Goal: Task Accomplishment & Management: Manage account settings

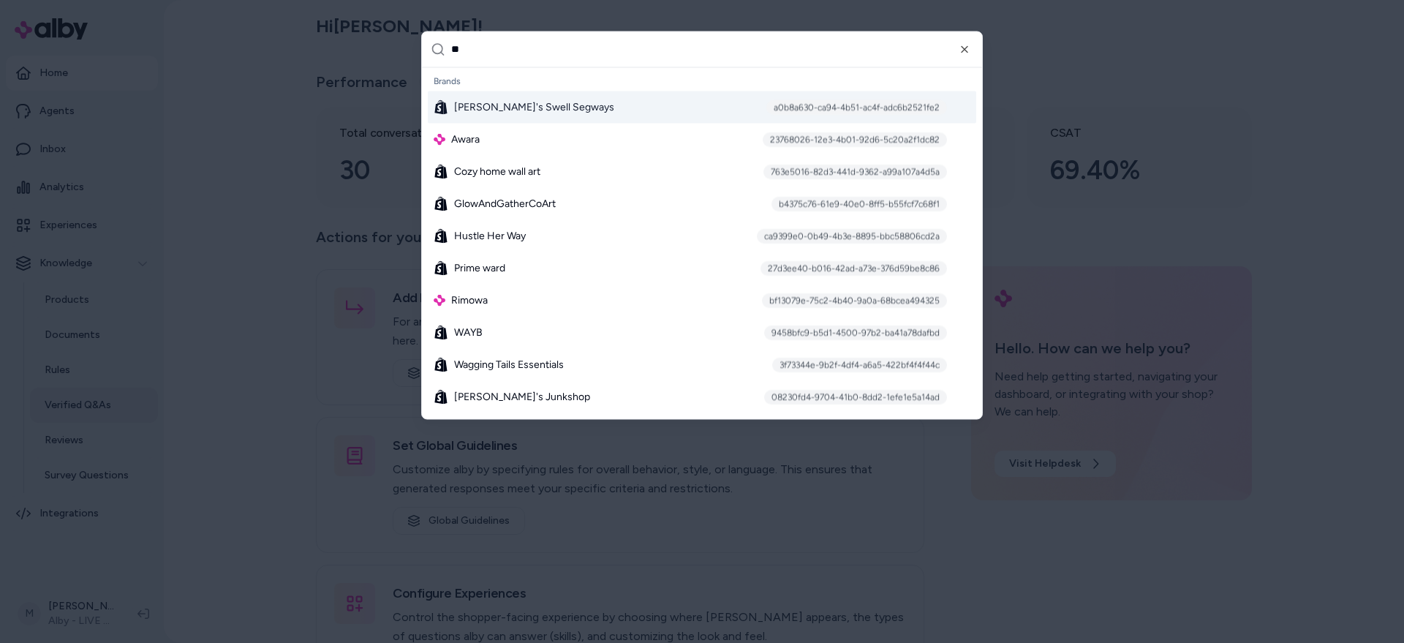
type input "***"
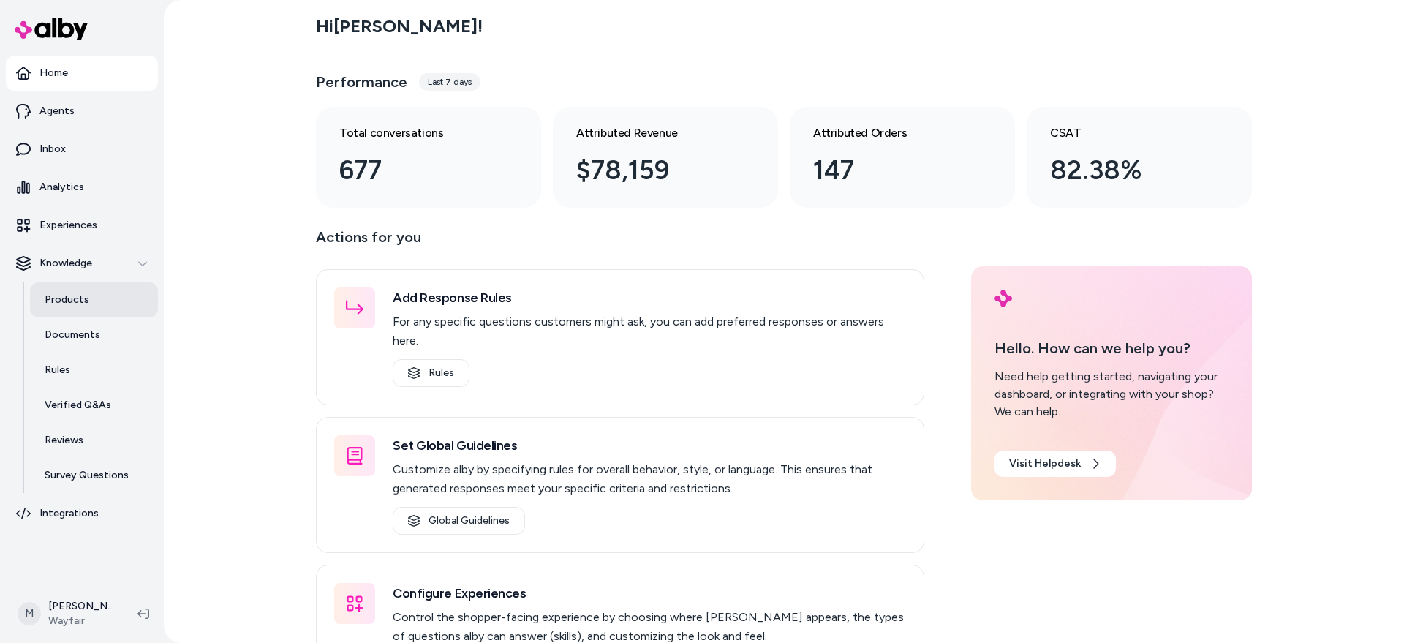
click at [66, 303] on p "Products" at bounding box center [67, 299] width 45 height 15
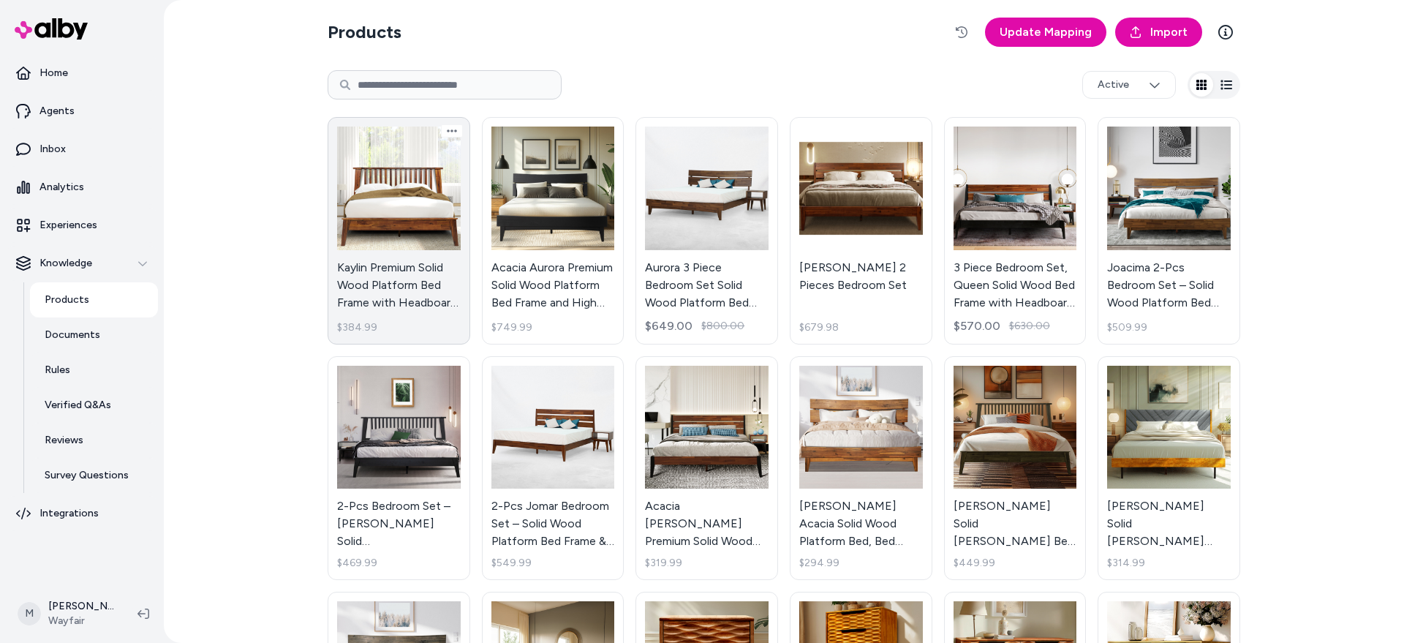
click at [392, 189] on link "Kaylin Premium Solid Wood Platform Bed Frame with Headboard – 800 lb Capacity, …" at bounding box center [399, 230] width 143 height 227
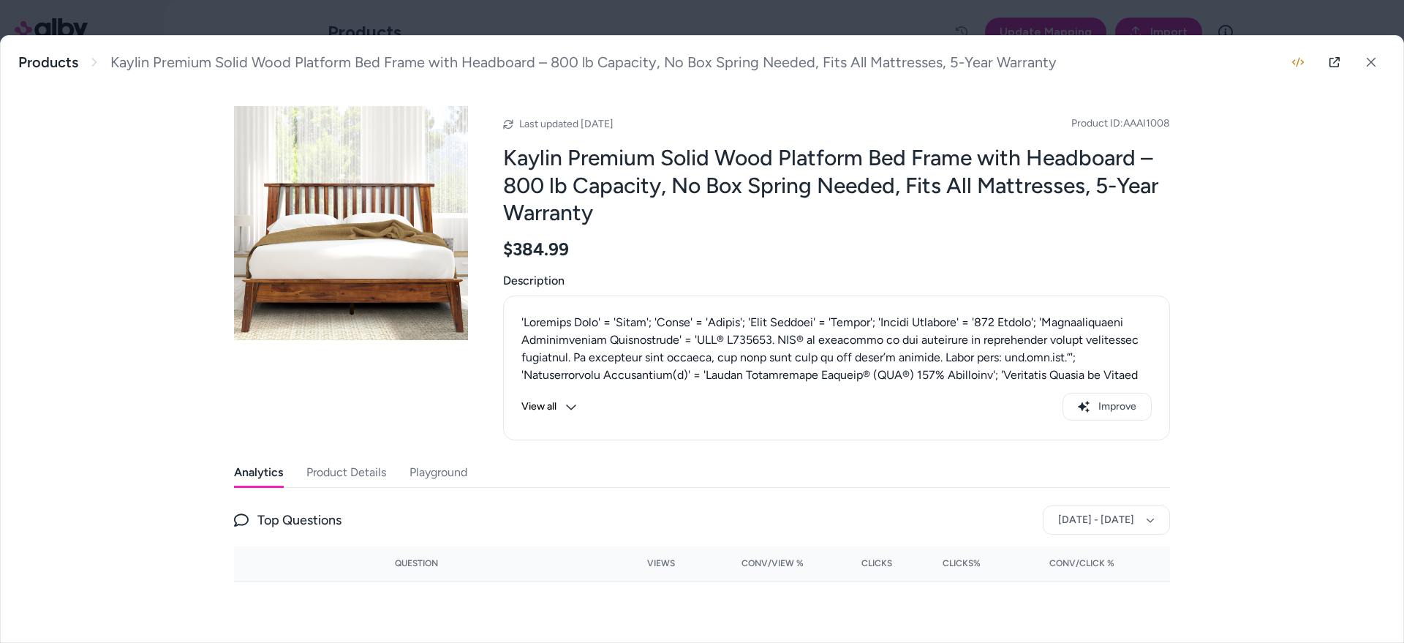
click at [354, 474] on button "Product Details" at bounding box center [346, 472] width 80 height 29
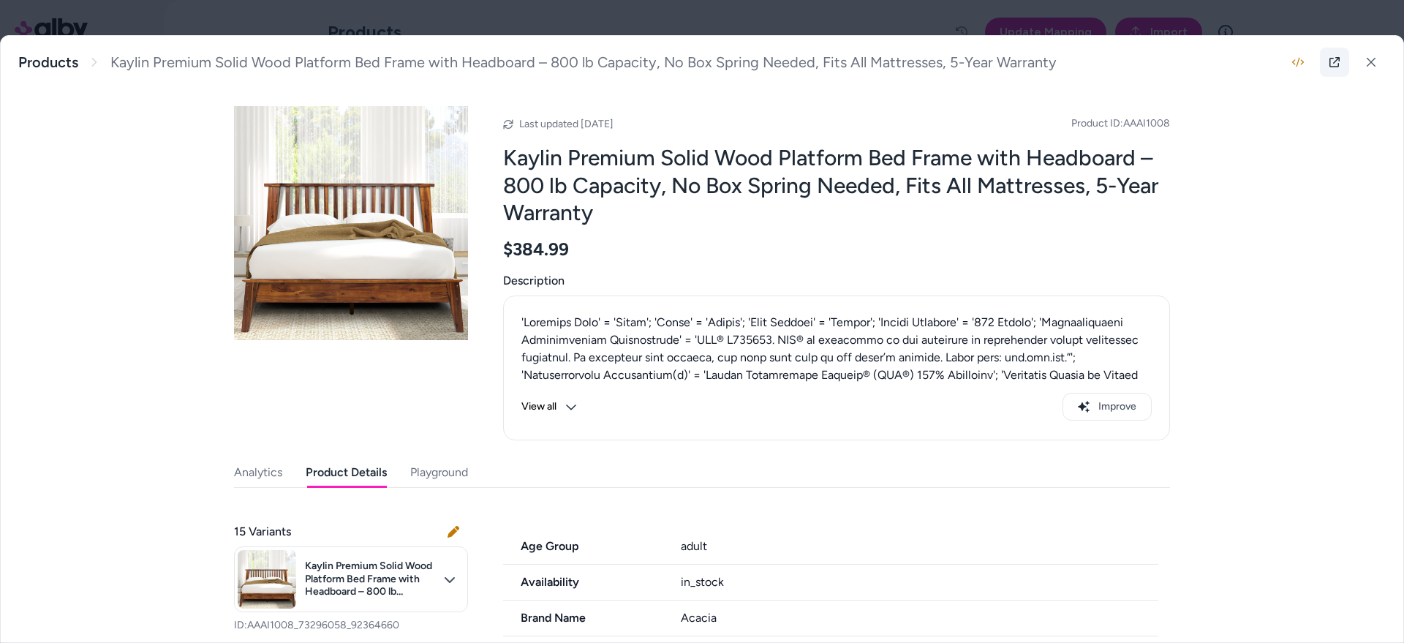
click at [1338, 61] on icon at bounding box center [1334, 62] width 12 height 12
drag, startPoint x: 1173, startPoint y: 125, endPoint x: 1041, endPoint y: 122, distance: 132.4
click at [1041, 122] on div "Kaylin Premium Solid Wood Platform Bed Frame with Headboard – 800 lb Capacity, …" at bounding box center [702, 339] width 1402 height 606
copy span "Product ID: AAAI1008"
click at [1155, 322] on div "View all Improve" at bounding box center [836, 367] width 667 height 145
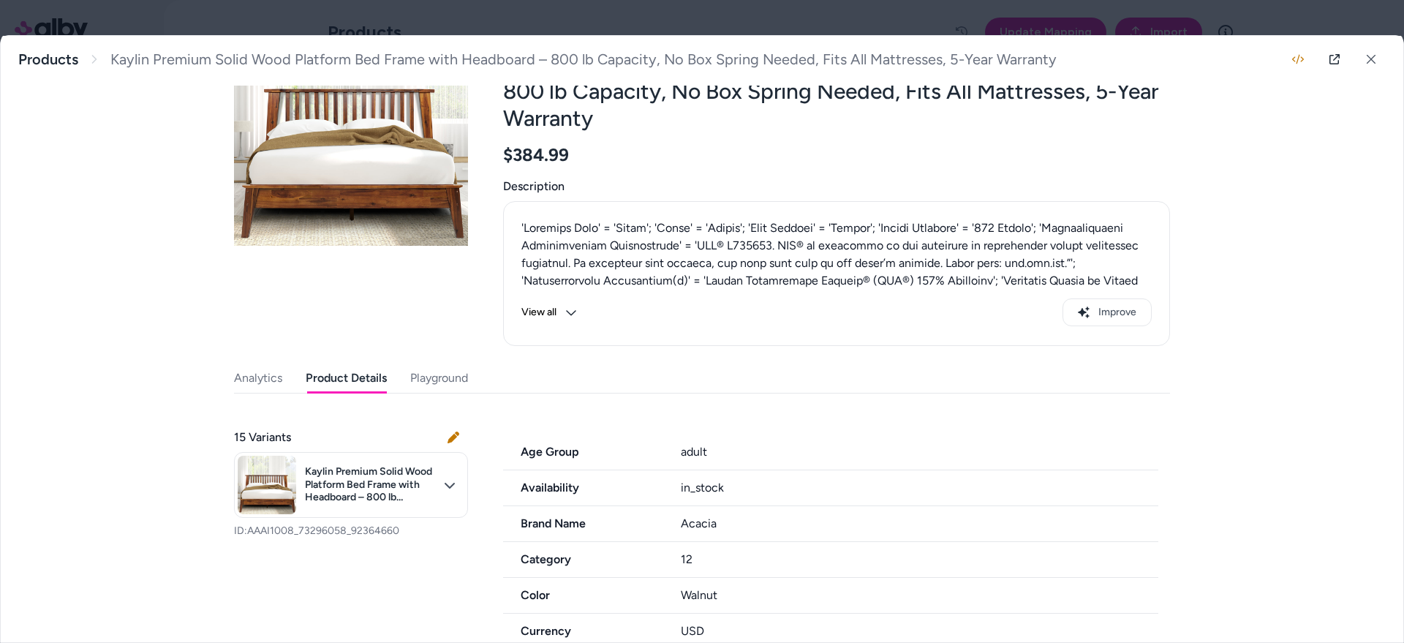
scroll to position [45, 0]
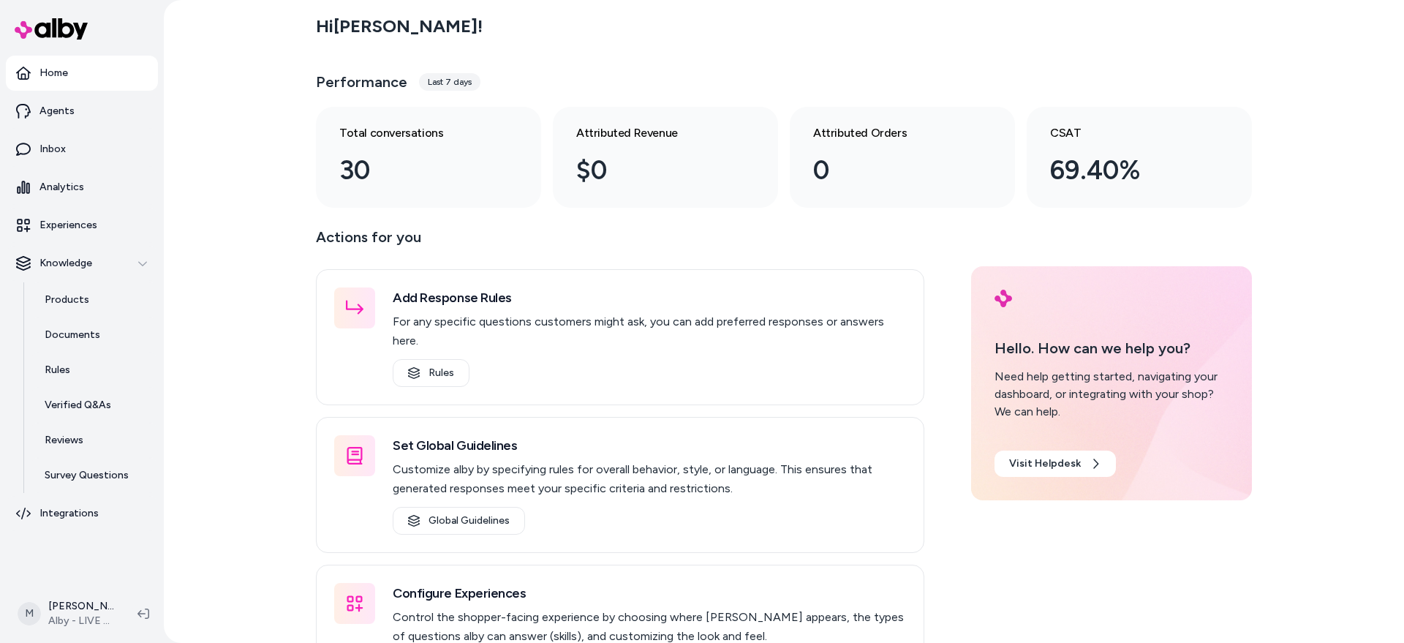
click at [198, 475] on div "Hi Matt ! Performance Last 7 days Total conversations 30 Attributed Revenue $0 …" at bounding box center [784, 321] width 1240 height 643
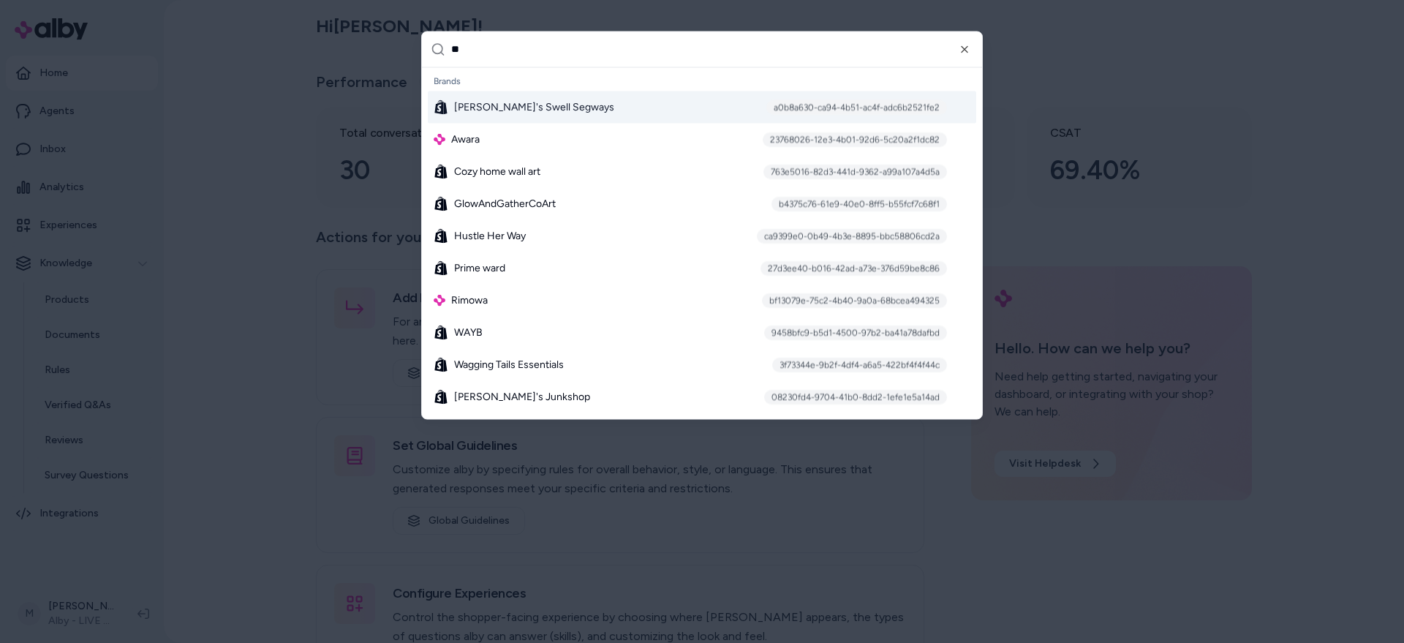
type input "***"
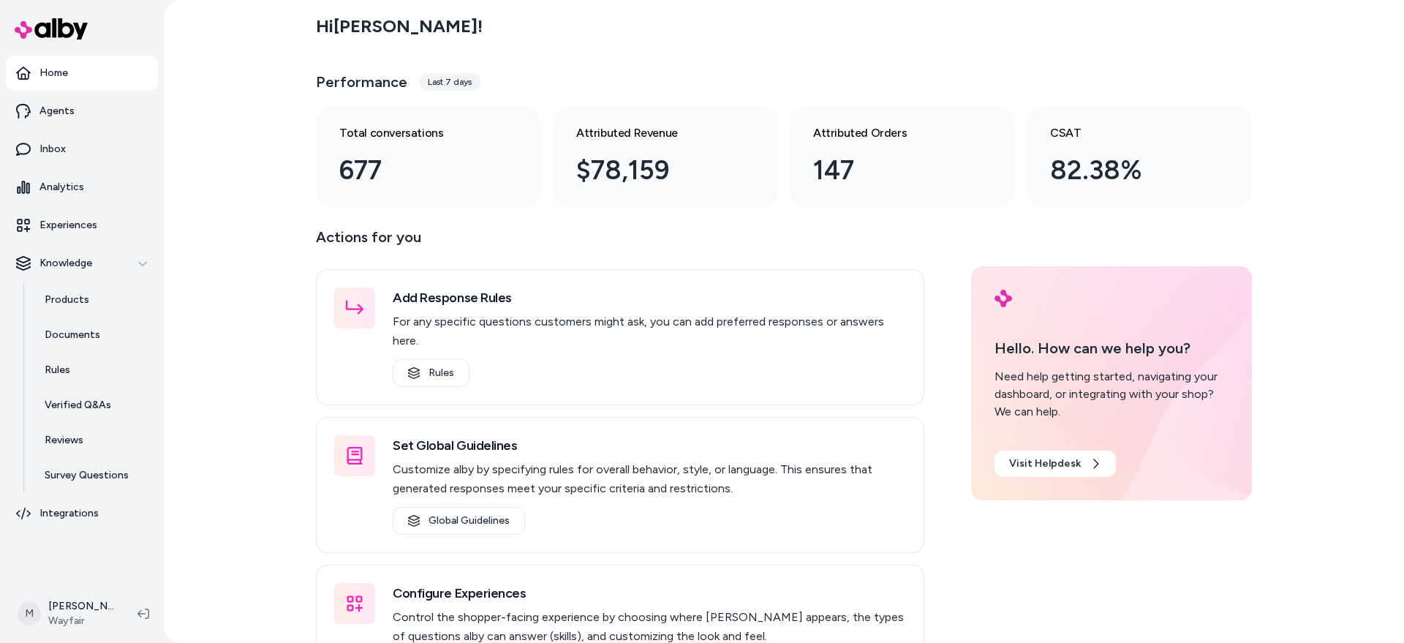
click at [260, 377] on div "Hi Matt ! Performance Last 7 days Total conversations 677 Attributed Revenue $7…" at bounding box center [784, 321] width 1240 height 643
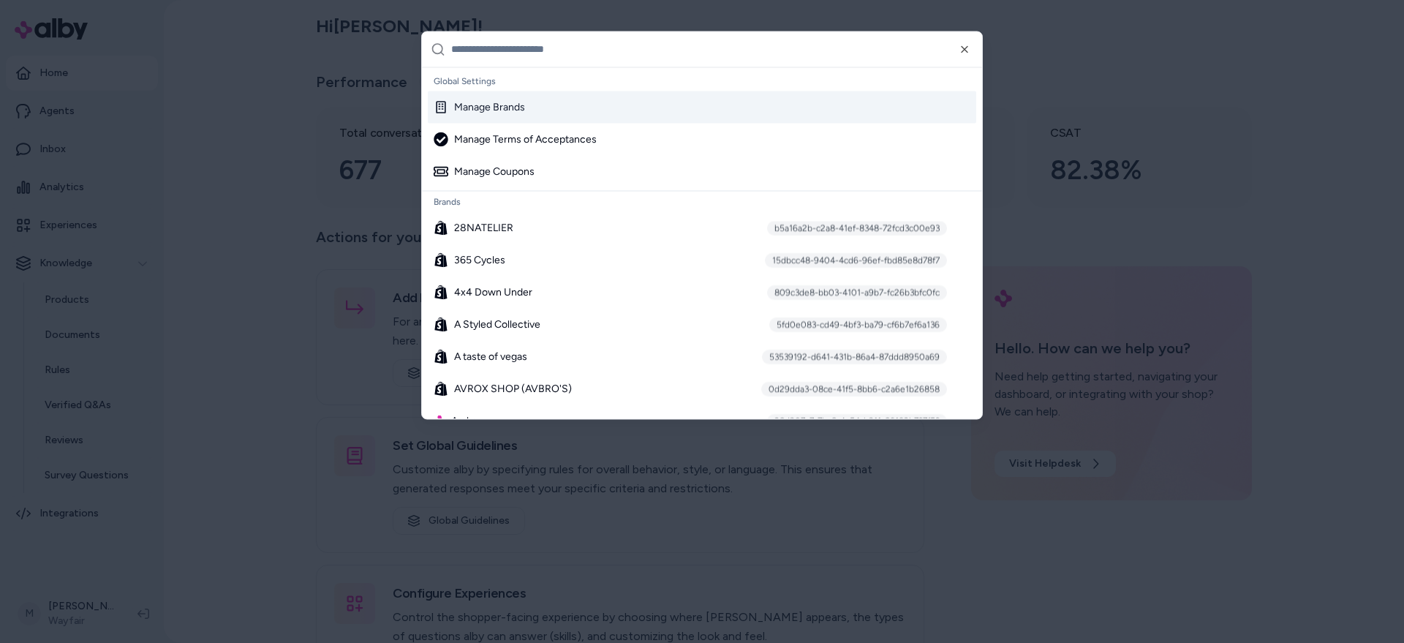
click at [260, 377] on div at bounding box center [702, 321] width 1404 height 643
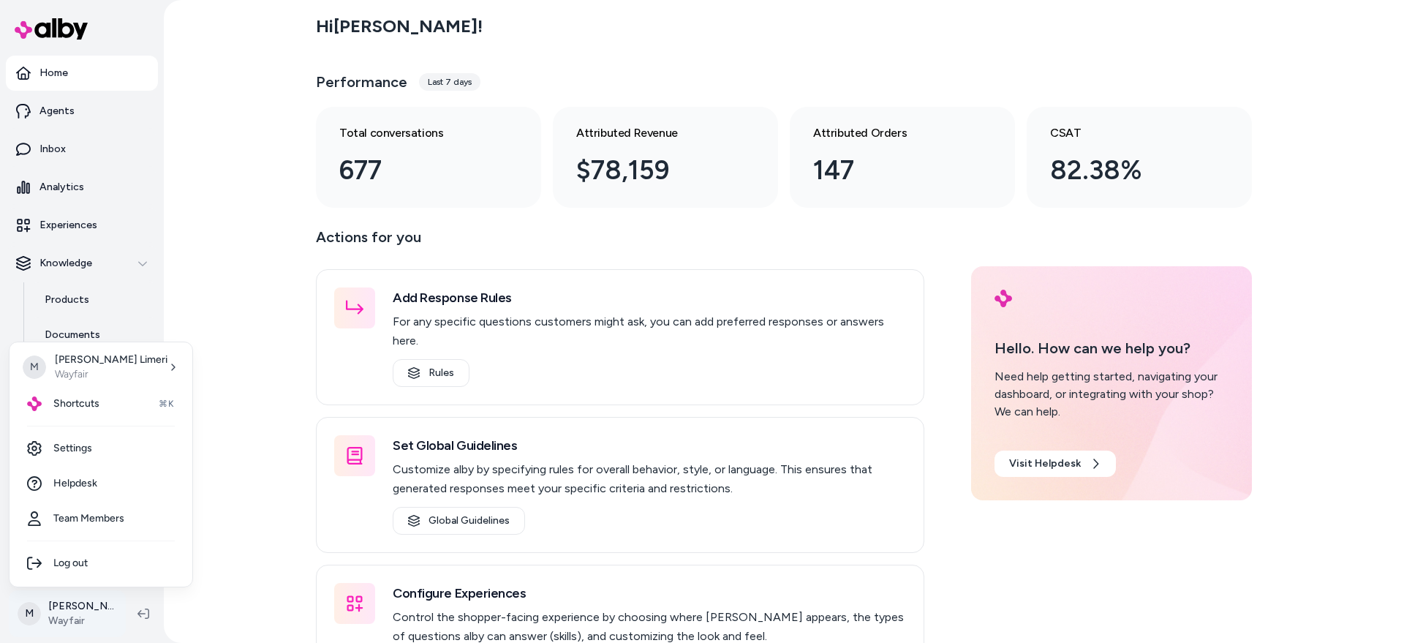
click at [84, 617] on html "Home Agents Inbox Analytics Experiences Knowledge Products Documents Rules Veri…" at bounding box center [702, 321] width 1404 height 643
click at [82, 452] on link "Settings" at bounding box center [100, 448] width 171 height 35
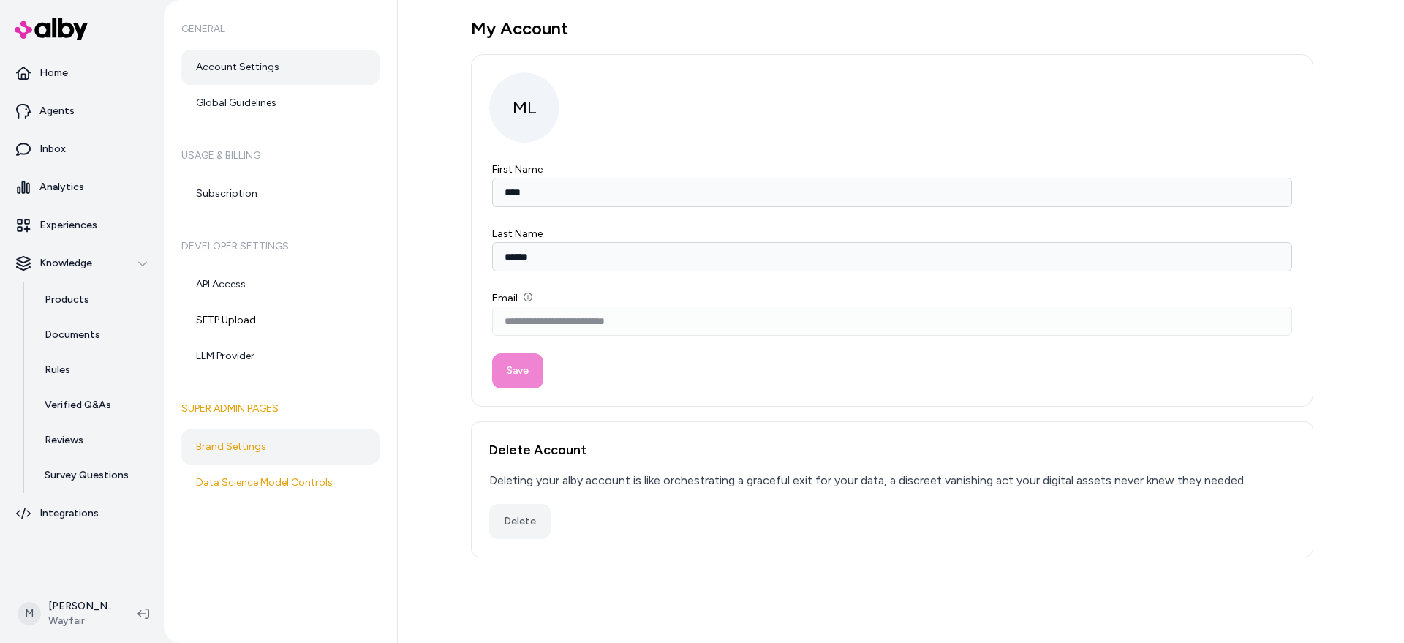
click at [238, 447] on link "Brand Settings" at bounding box center [280, 446] width 198 height 35
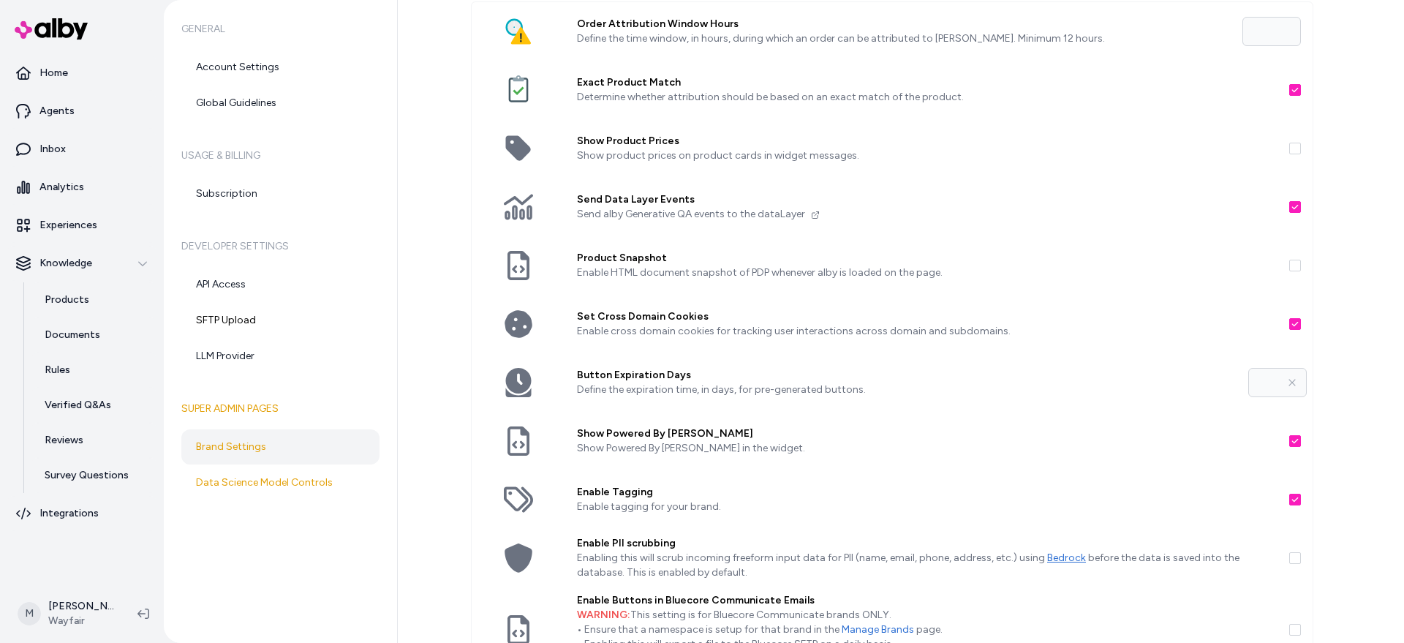
scroll to position [45, 0]
